Goal: Check status: Check status

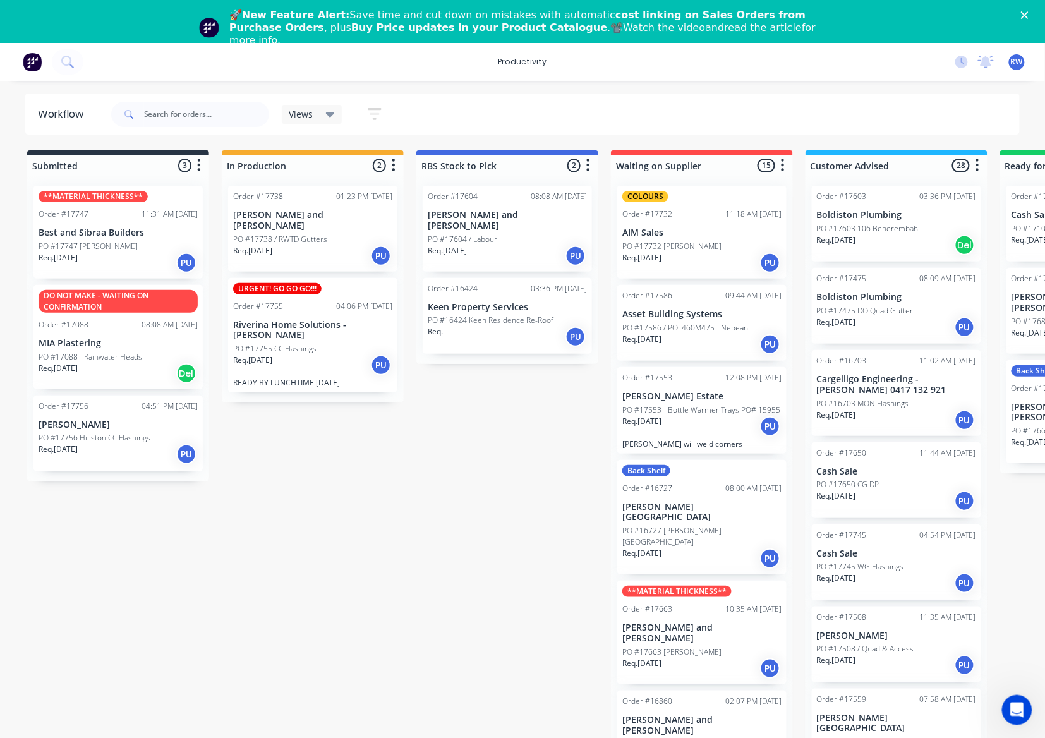
click at [312, 365] on div "Req. [DATE] PU" at bounding box center [312, 364] width 159 height 21
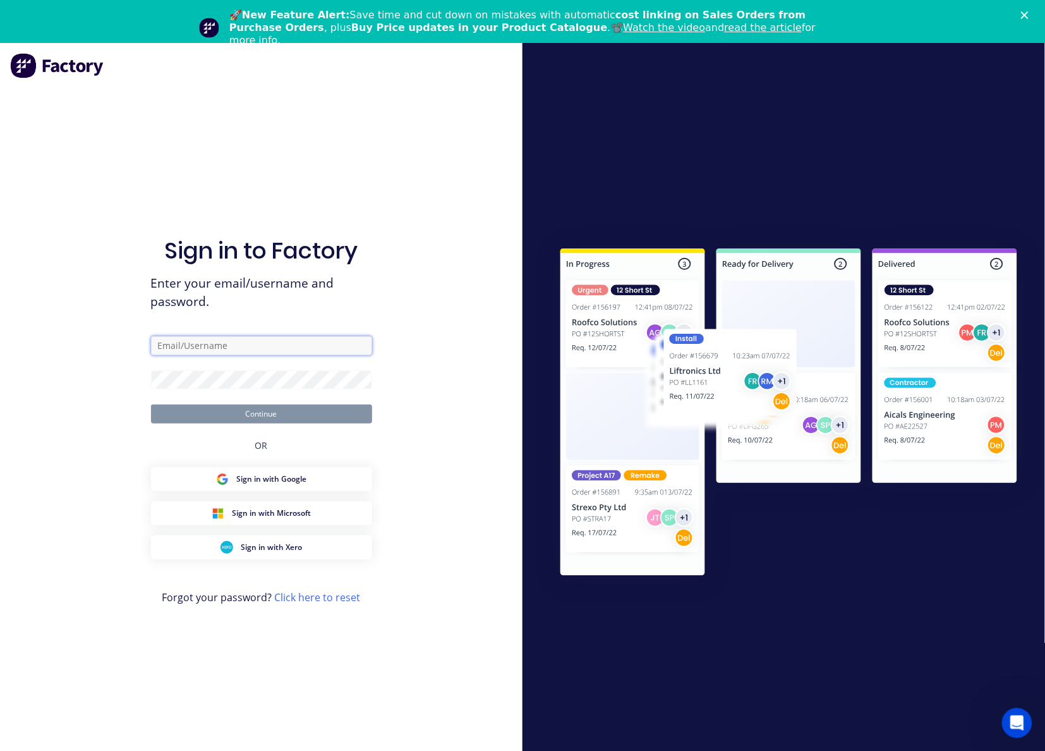
type input "[EMAIL_ADDRESS][DOMAIN_NAME]"
click at [317, 413] on button "Continue" at bounding box center [261, 413] width 221 height 19
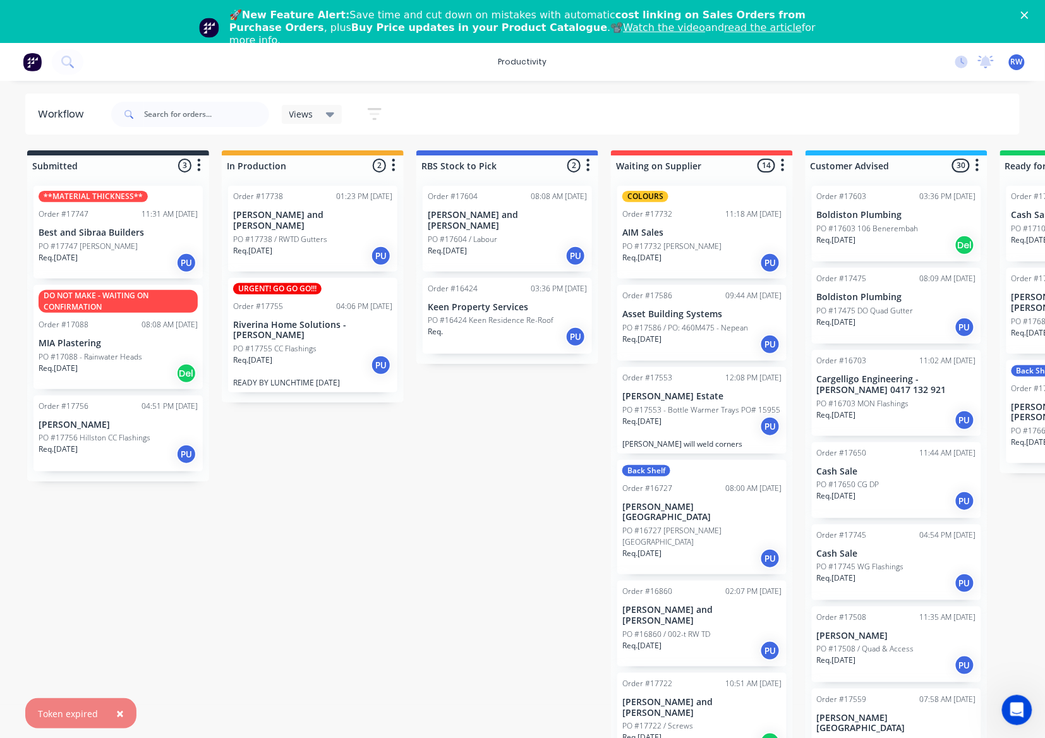
click at [268, 365] on div "Req. [DATE] PU" at bounding box center [312, 364] width 159 height 21
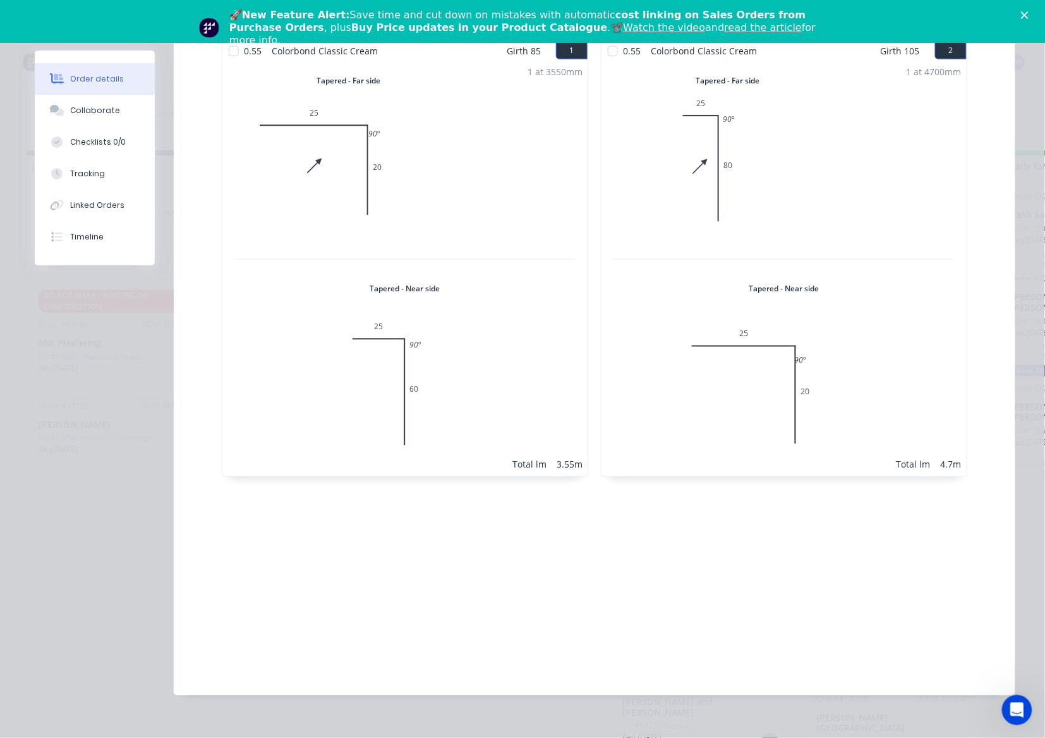
scroll to position [157, 0]
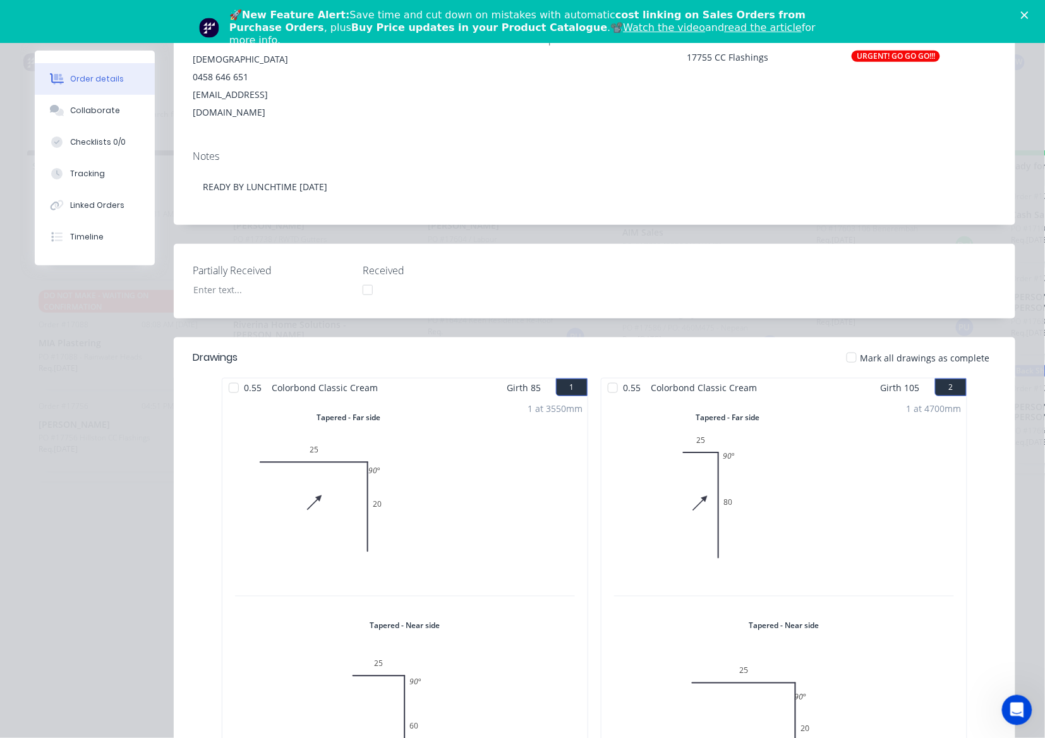
click at [852, 345] on div at bounding box center [851, 357] width 25 height 25
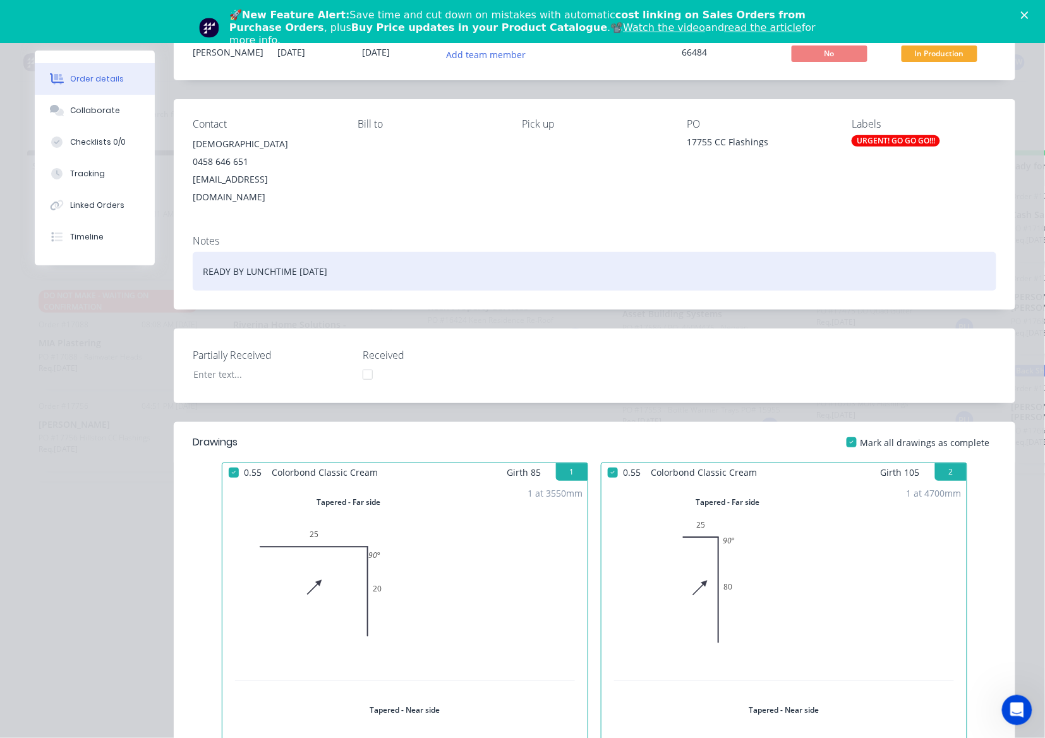
scroll to position [0, 0]
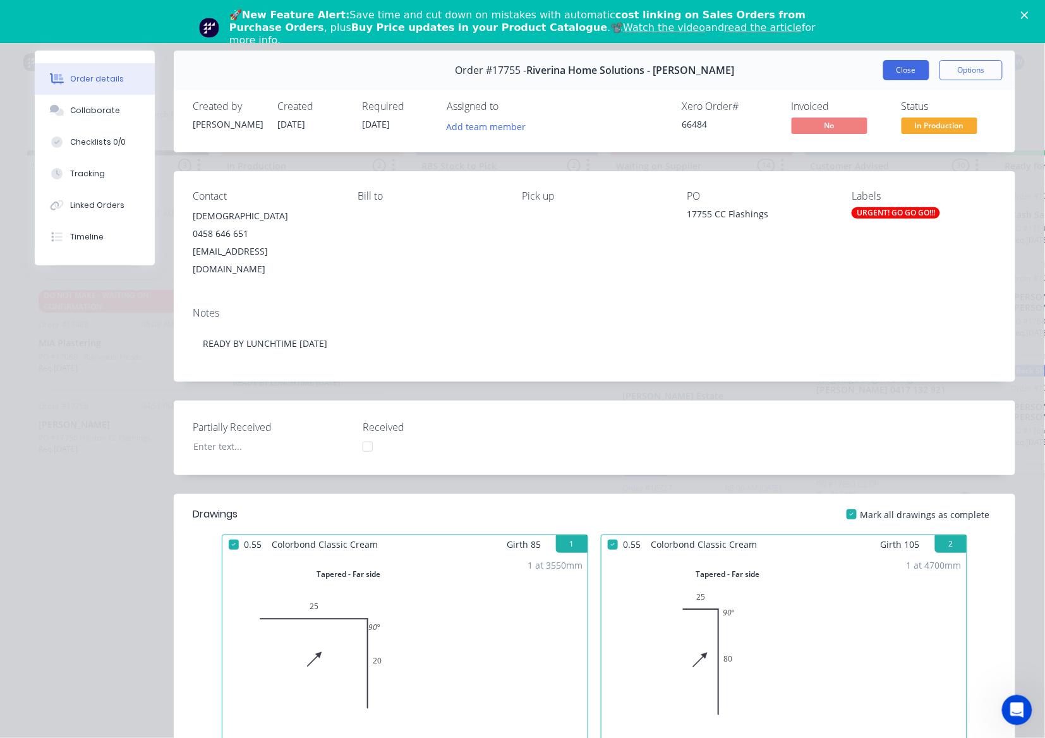
click at [902, 75] on button "Close" at bounding box center [906, 70] width 46 height 20
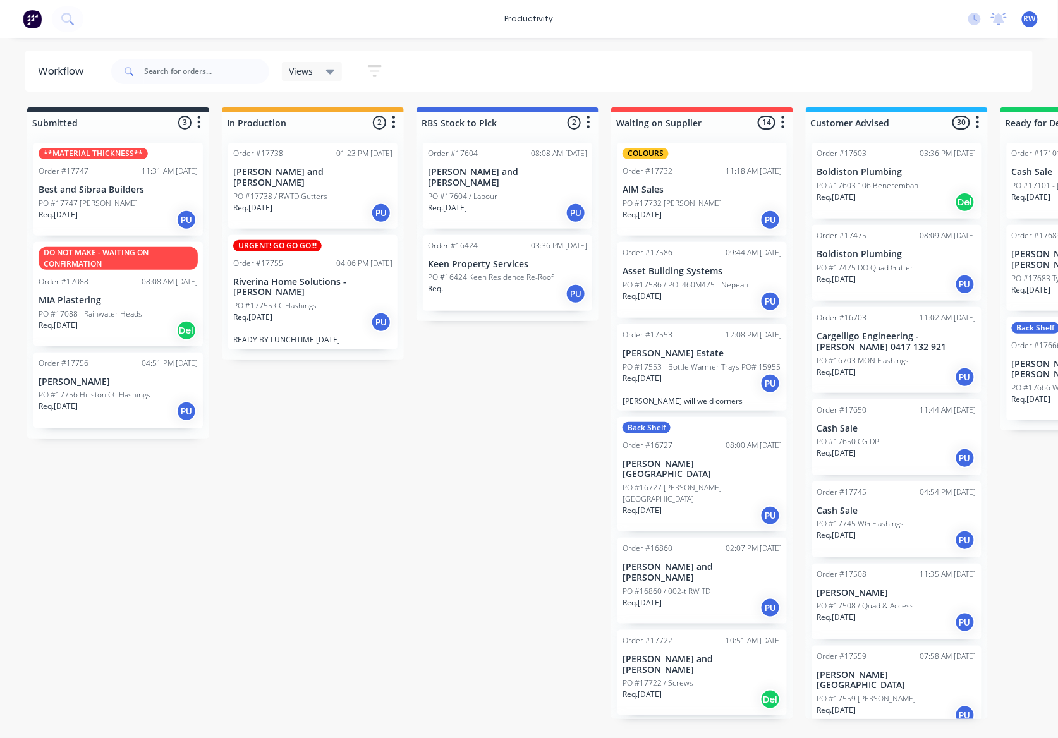
click at [73, 210] on p "Req. 08/10/25" at bounding box center [58, 214] width 39 height 11
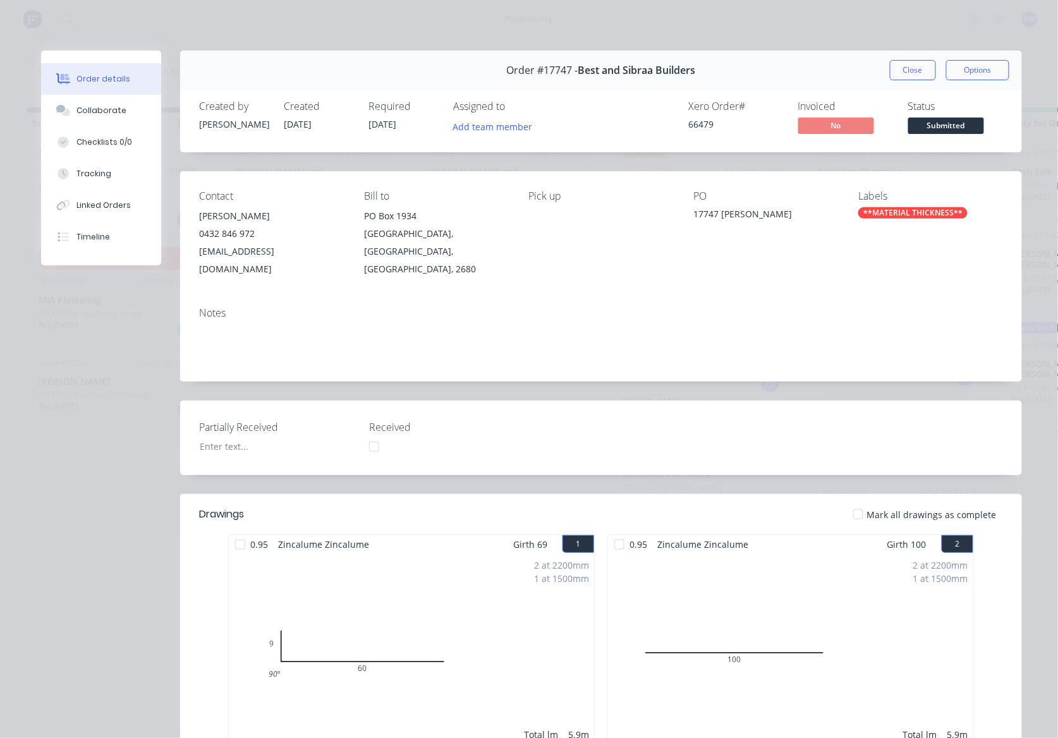
click at [856, 502] on div at bounding box center [857, 514] width 25 height 25
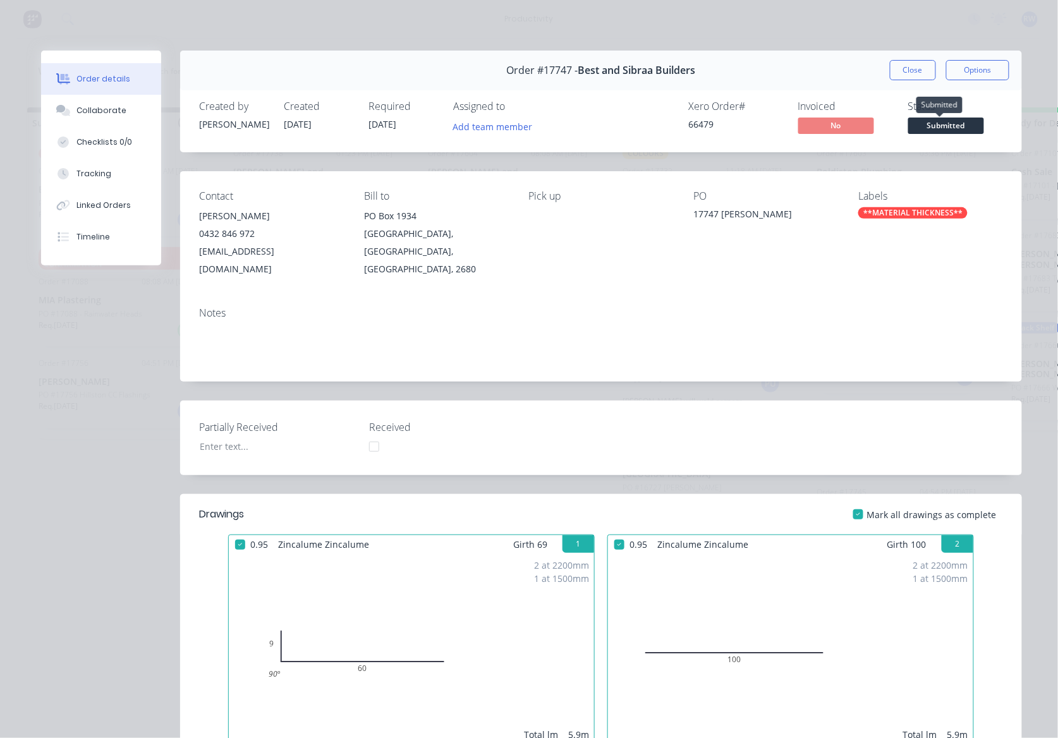
click at [936, 127] on span "Submitted" at bounding box center [946, 126] width 76 height 16
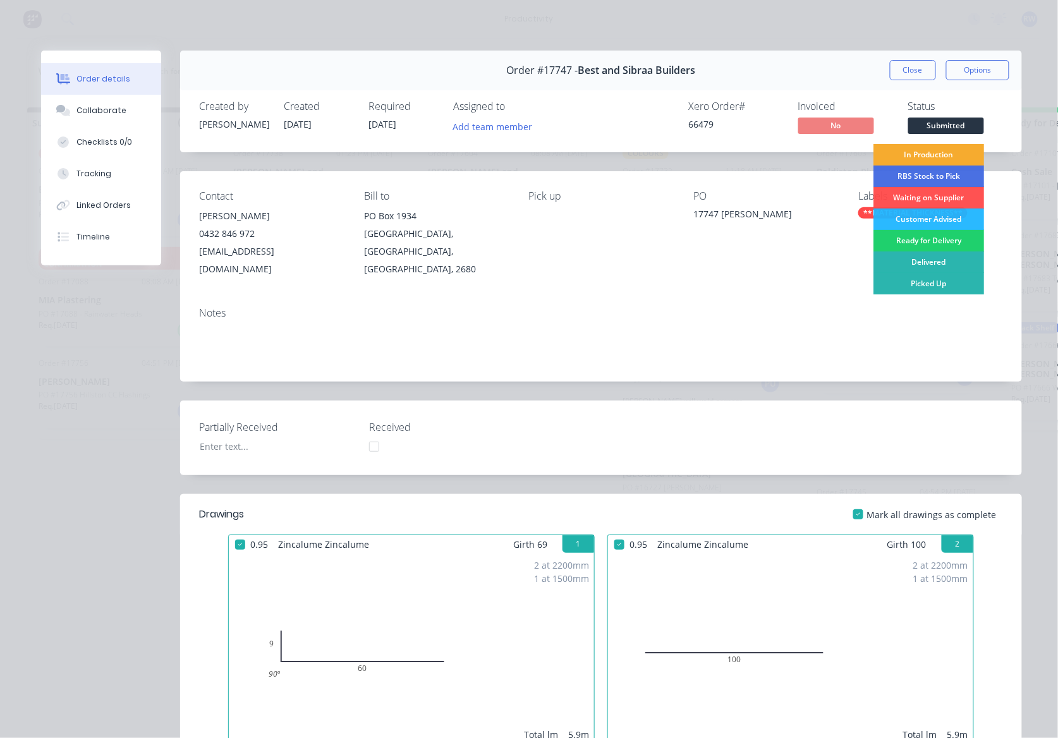
click at [924, 155] on div "In Production" at bounding box center [928, 154] width 111 height 21
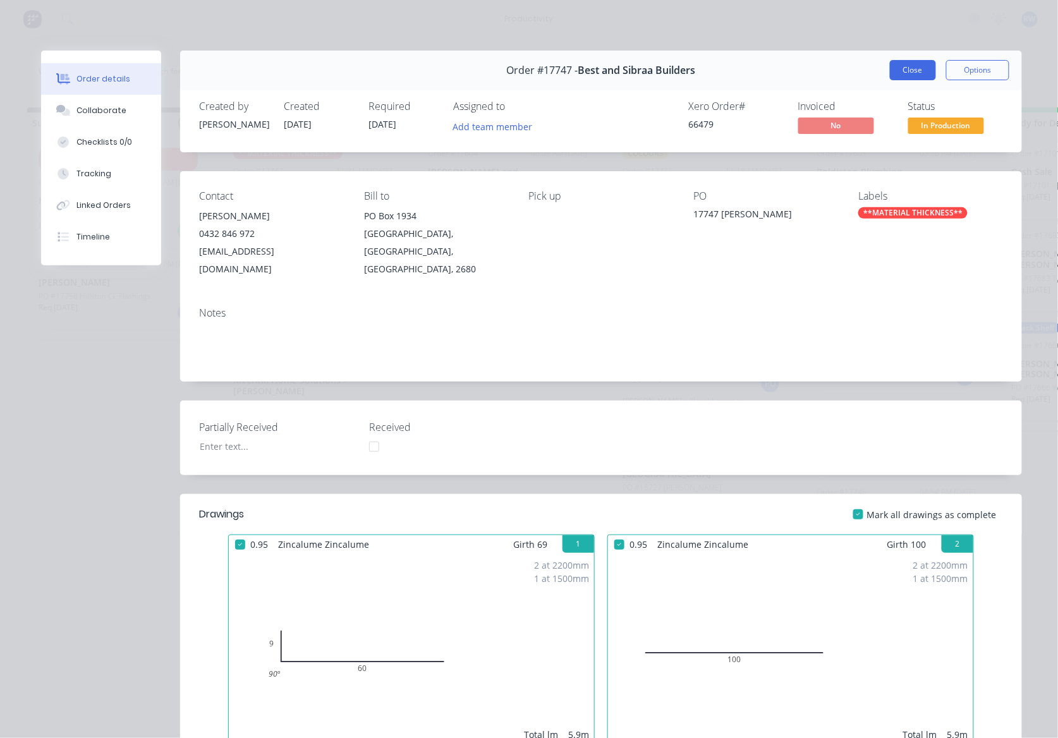
click at [902, 67] on button "Close" at bounding box center [913, 70] width 46 height 20
